Goal: Obtain resource: Obtain resource

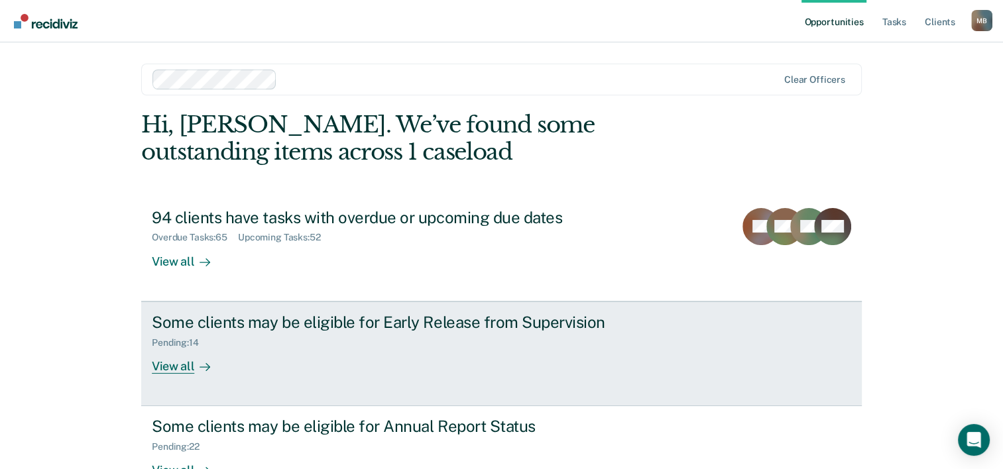
scroll to position [40, 0]
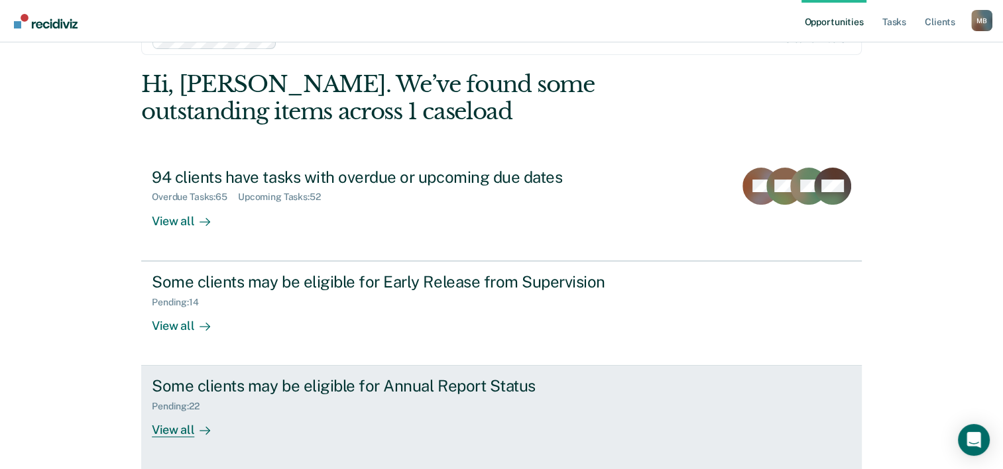
click at [170, 405] on div "Pending : 22" at bounding box center [181, 406] width 58 height 11
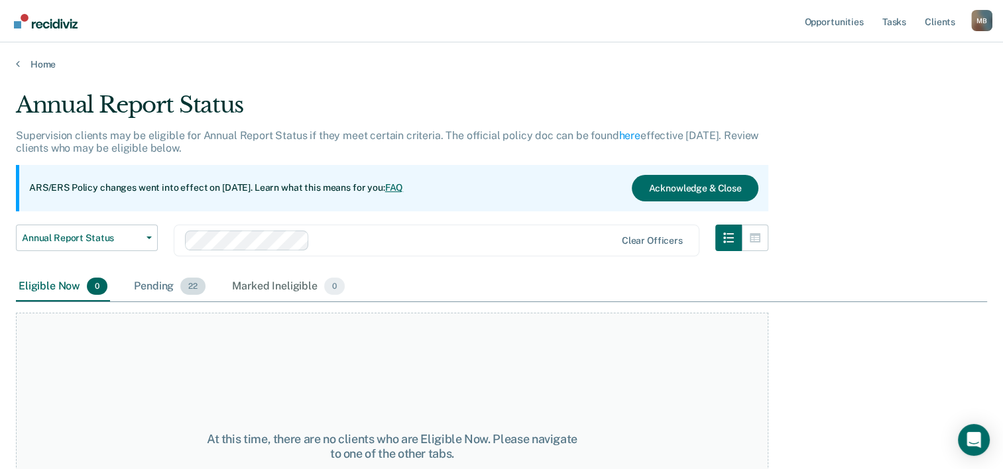
click at [152, 285] on div "Pending 22" at bounding box center [169, 286] width 77 height 29
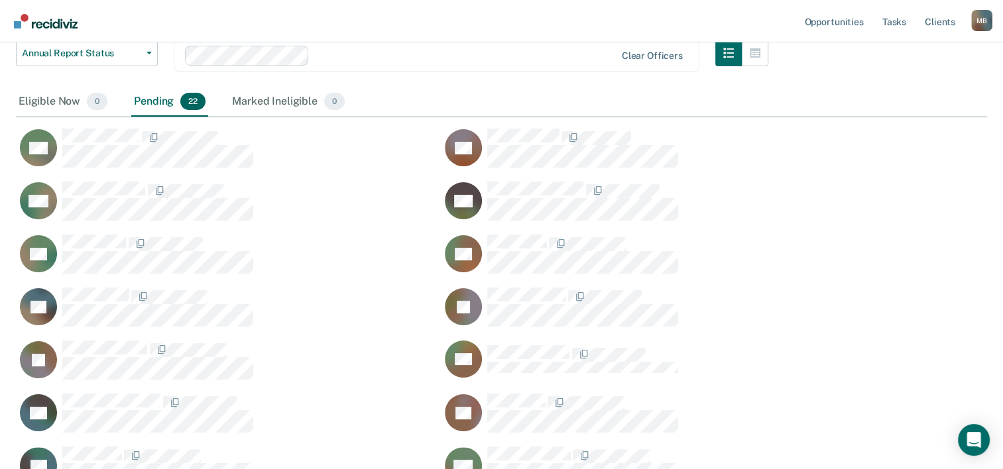
scroll to position [265, 0]
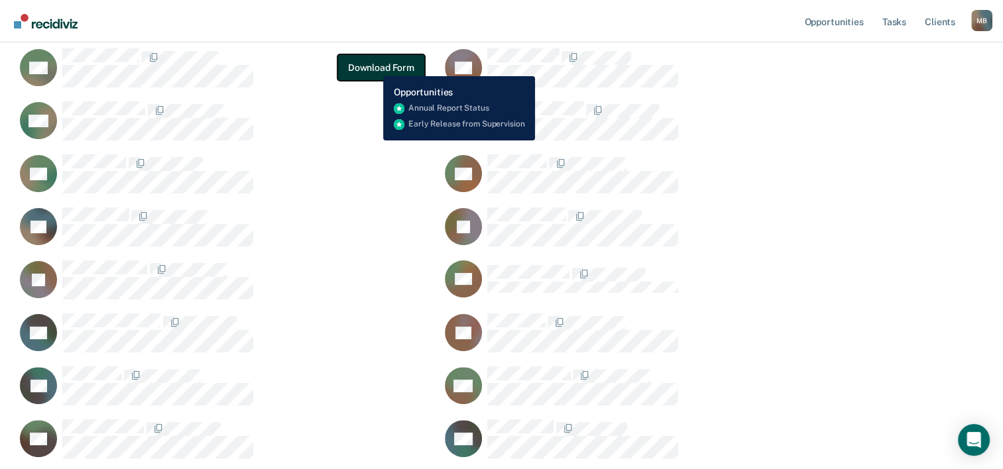
click at [373, 66] on button "Download Form" at bounding box center [380, 67] width 87 height 27
